Goal: Task Accomplishment & Management: Use online tool/utility

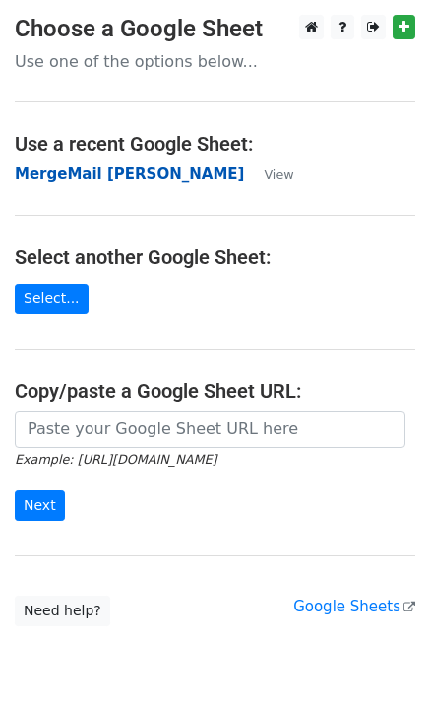
click at [154, 181] on strong "MergeMail [PERSON_NAME]" at bounding box center [130, 174] width 230 height 18
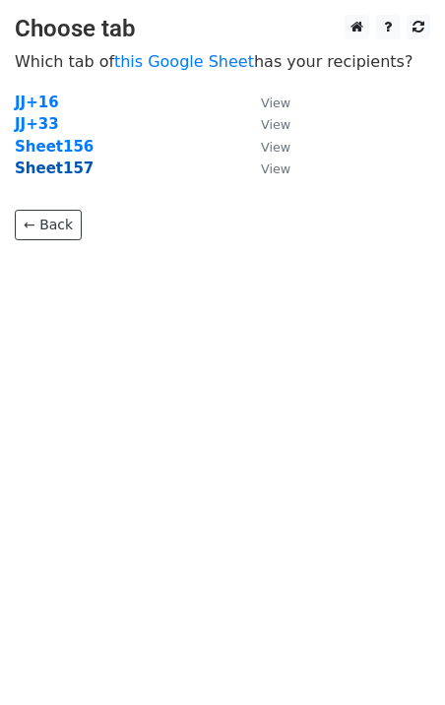
click at [70, 166] on strong "Sheet157" at bounding box center [54, 169] width 79 height 18
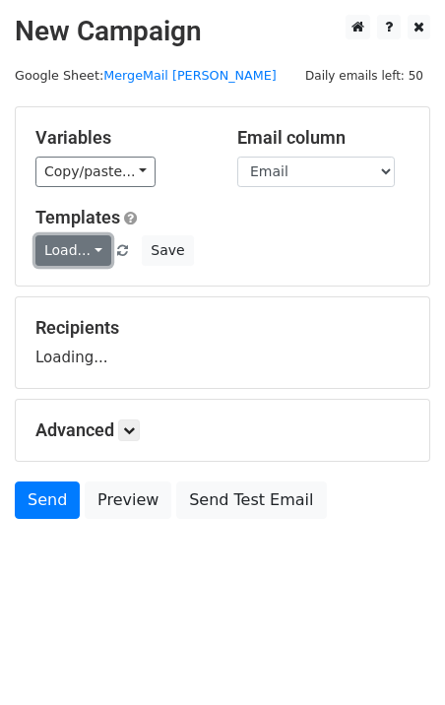
click at [62, 258] on link "Load..." at bounding box center [73, 250] width 76 height 31
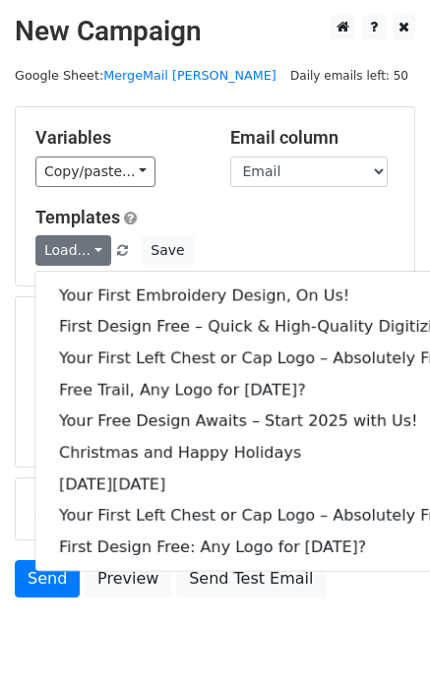
click at [174, 207] on h5 "Templates" at bounding box center [215, 218] width 360 height 22
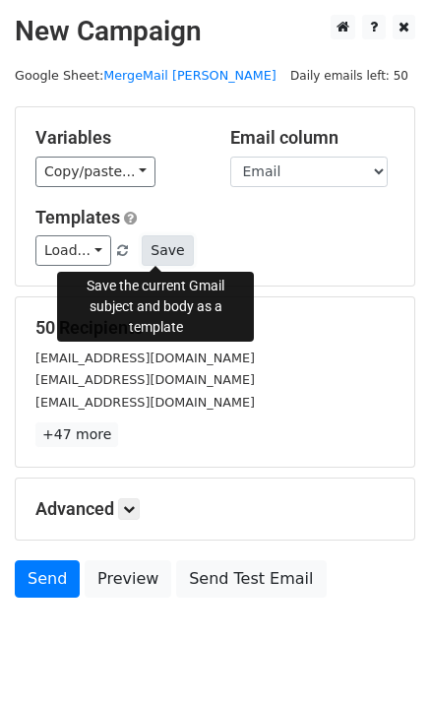
click at [152, 249] on button "Save" at bounding box center [167, 250] width 51 height 31
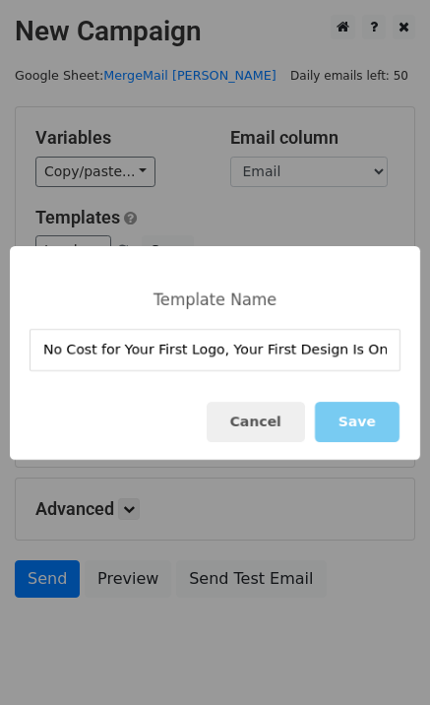
type input "No Cost for Your First Logo, Your First Design Is On Us!"
click at [368, 412] on button "Save" at bounding box center [357, 422] width 85 height 40
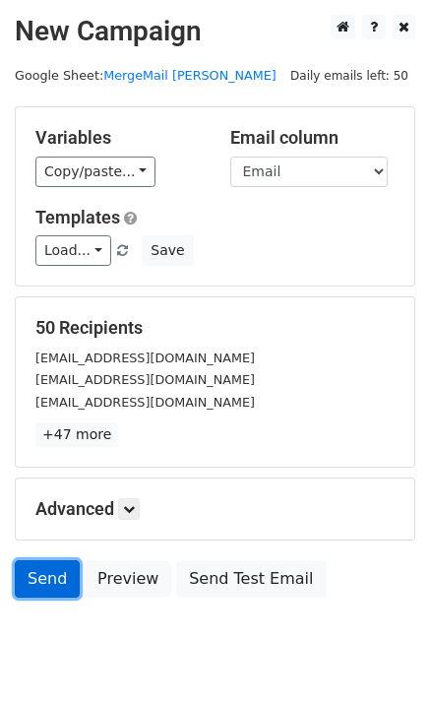
click at [45, 593] on link "Send" at bounding box center [47, 578] width 65 height 37
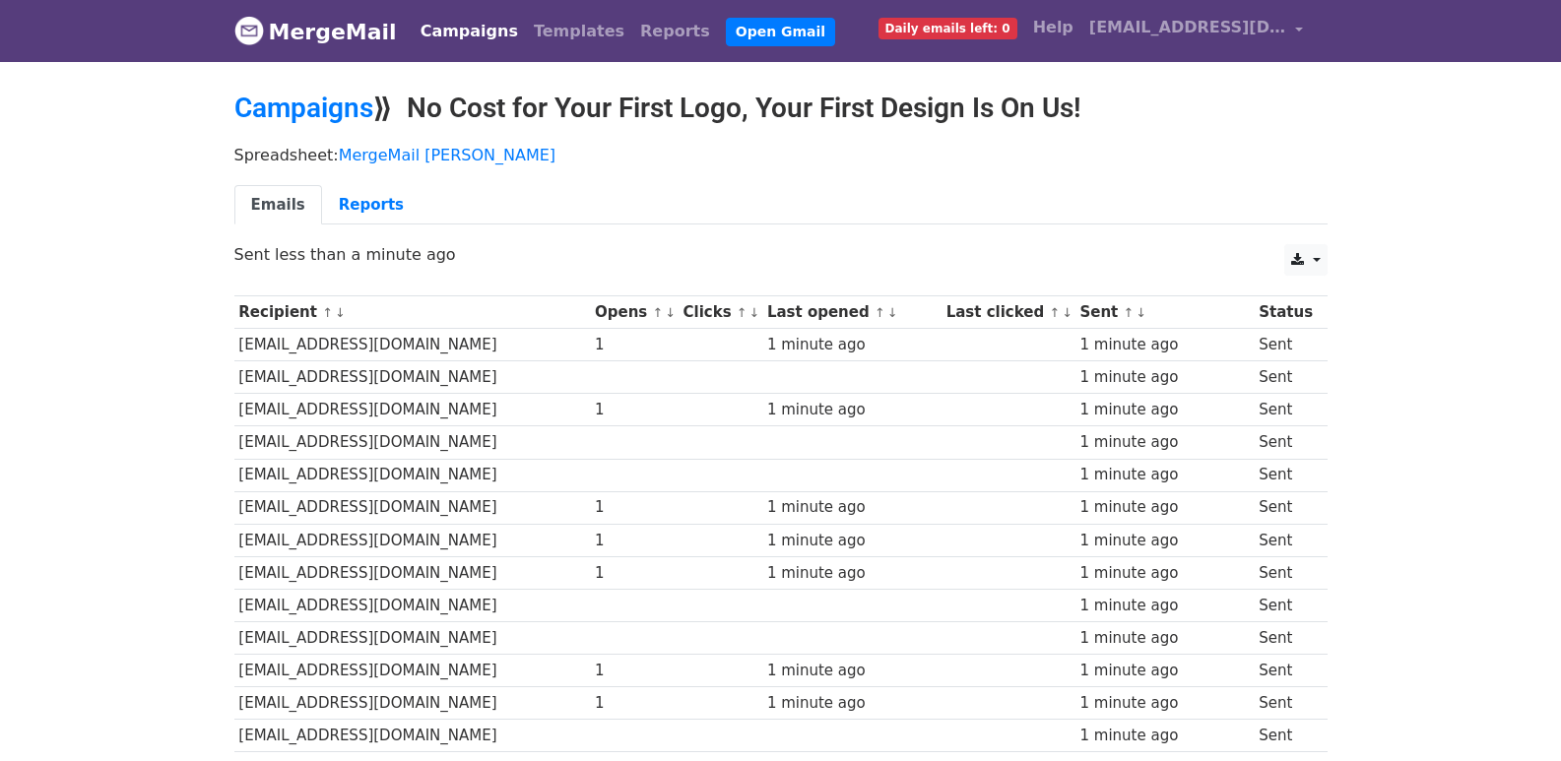
scroll to position [1051, 0]
